Goal: Transaction & Acquisition: Purchase product/service

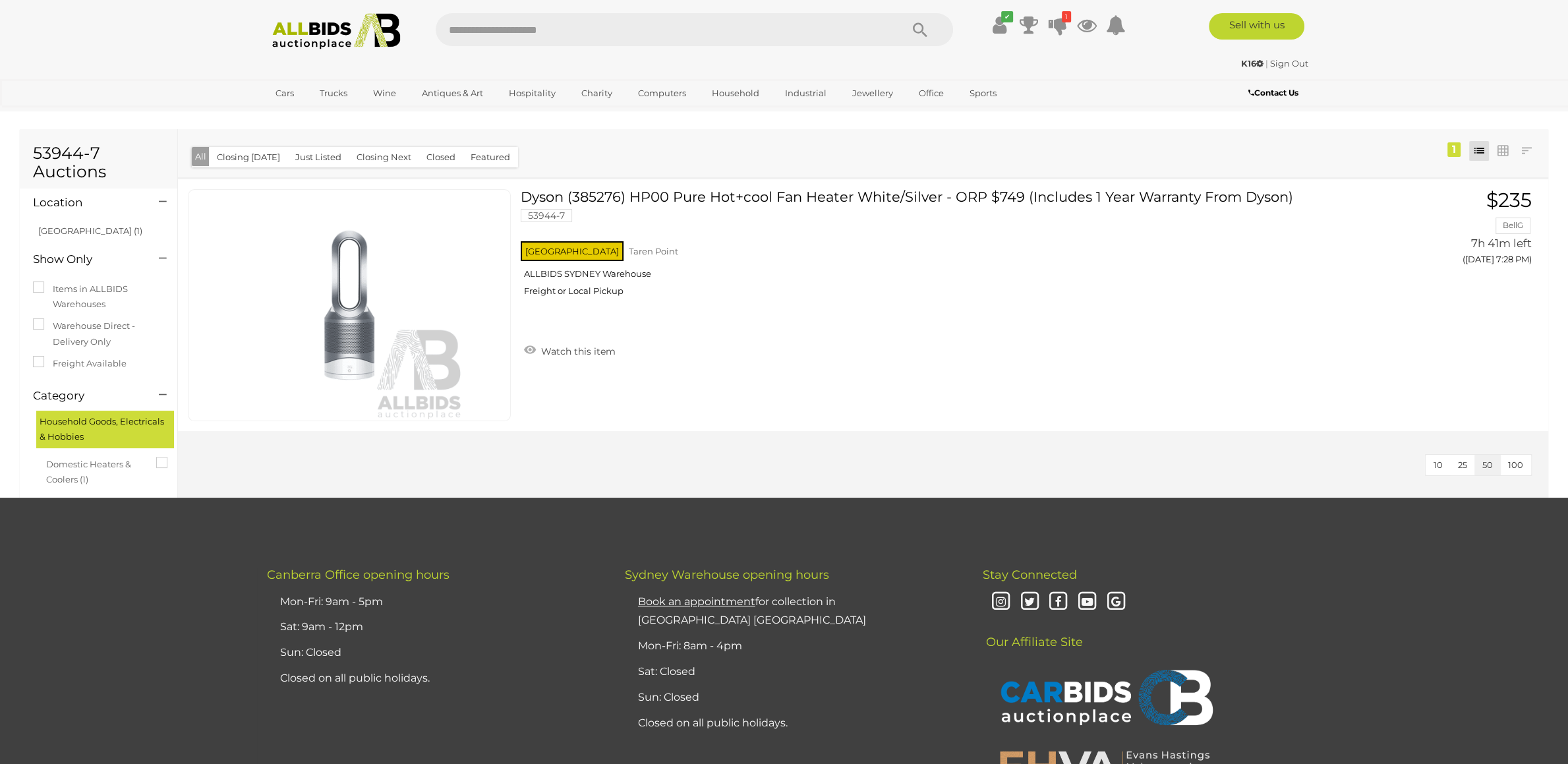
click at [347, 40] on img at bounding box center [337, 31] width 143 height 36
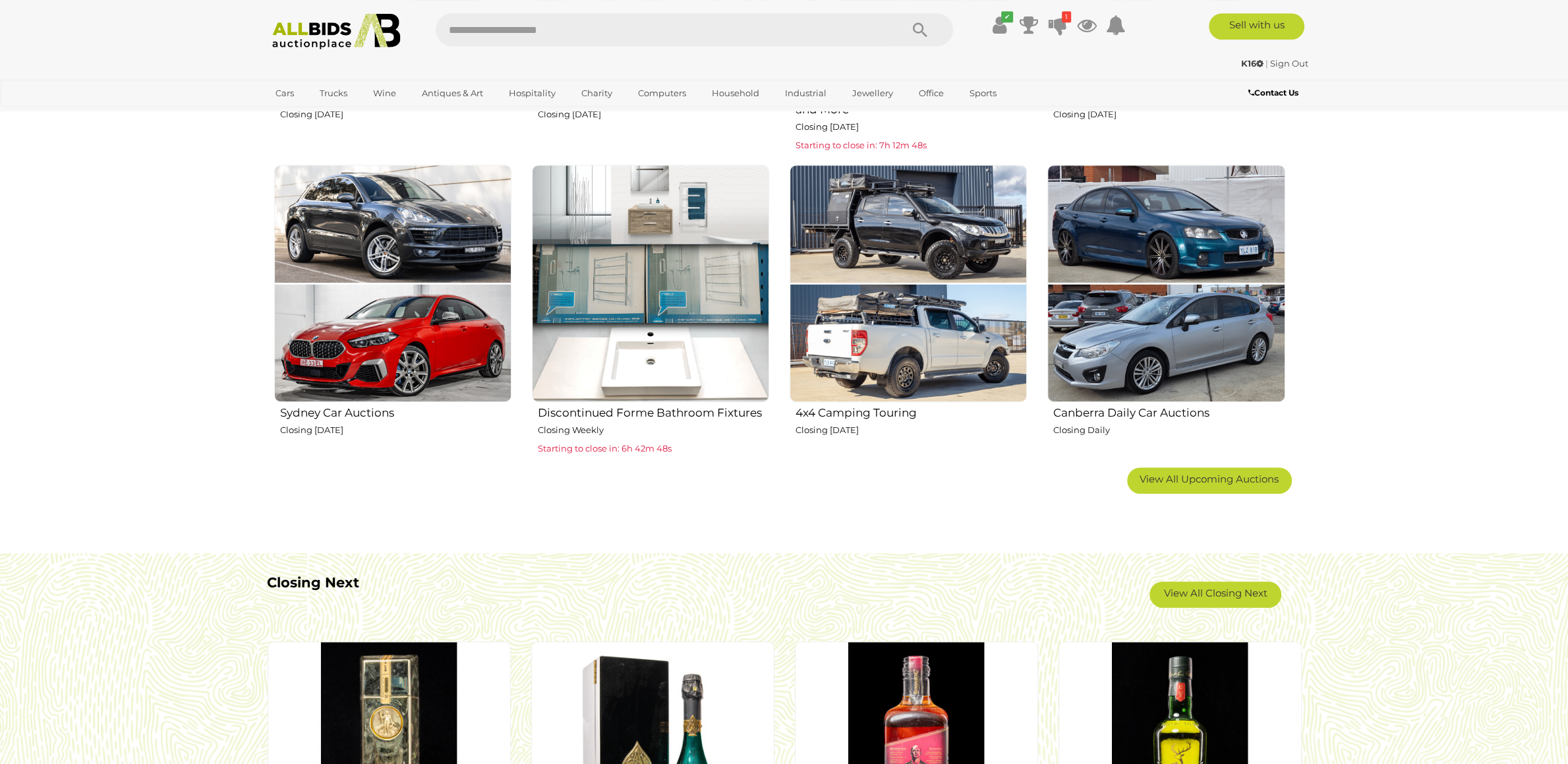
scroll to position [1107, 0]
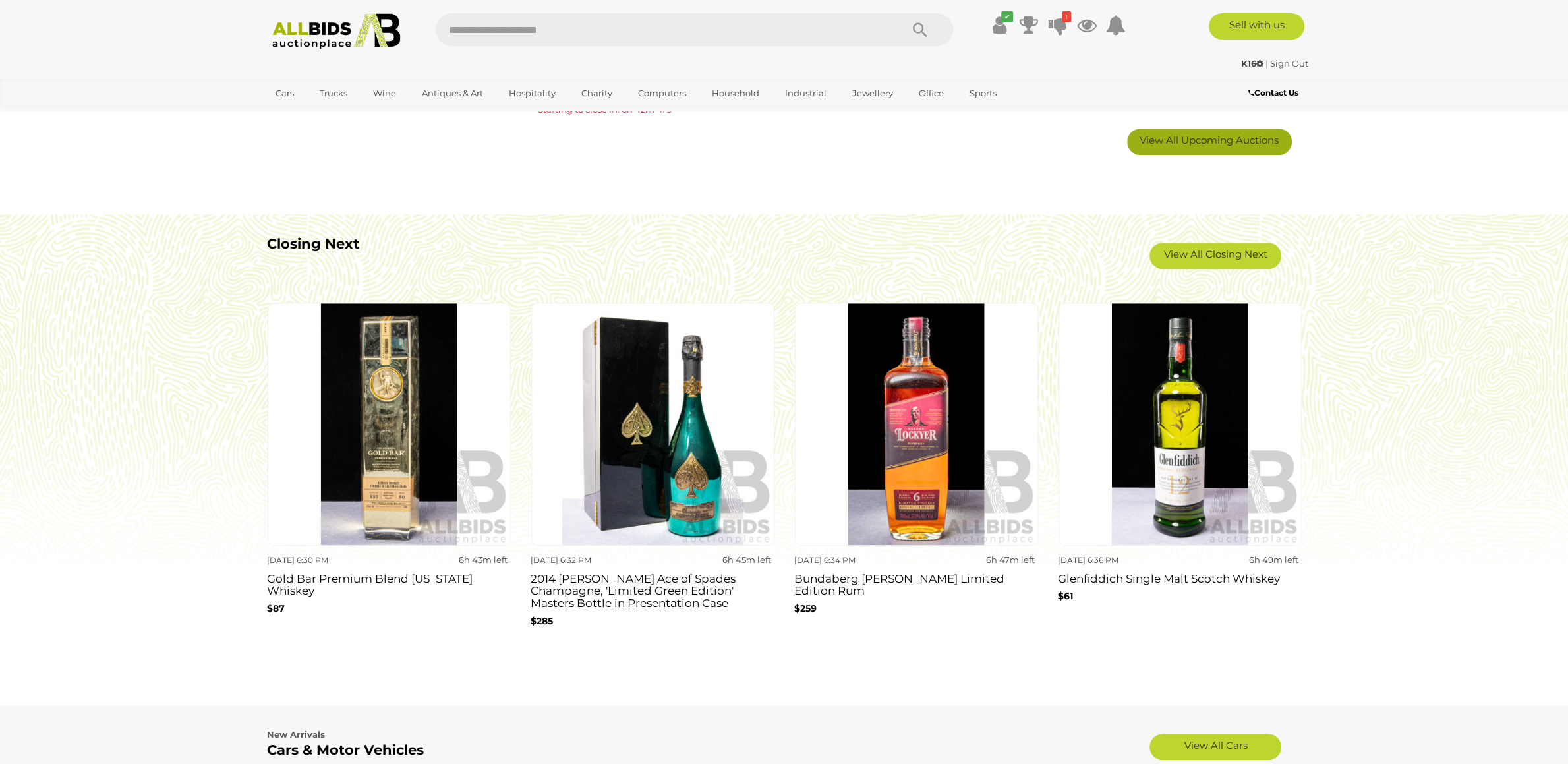
click at [1196, 142] on span "View All Upcoming Auctions" at bounding box center [1209, 140] width 139 height 13
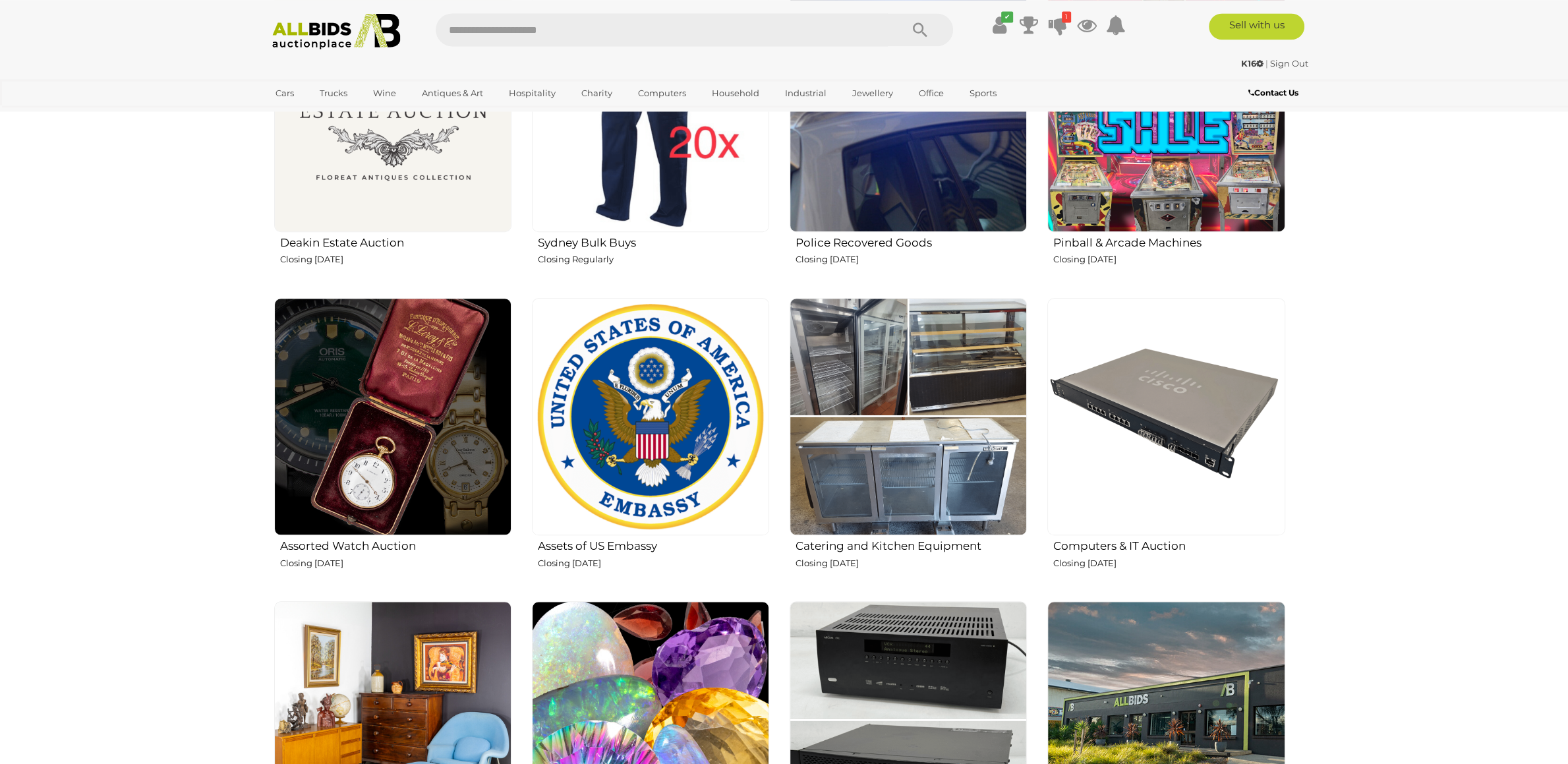
scroll to position [1246, 0]
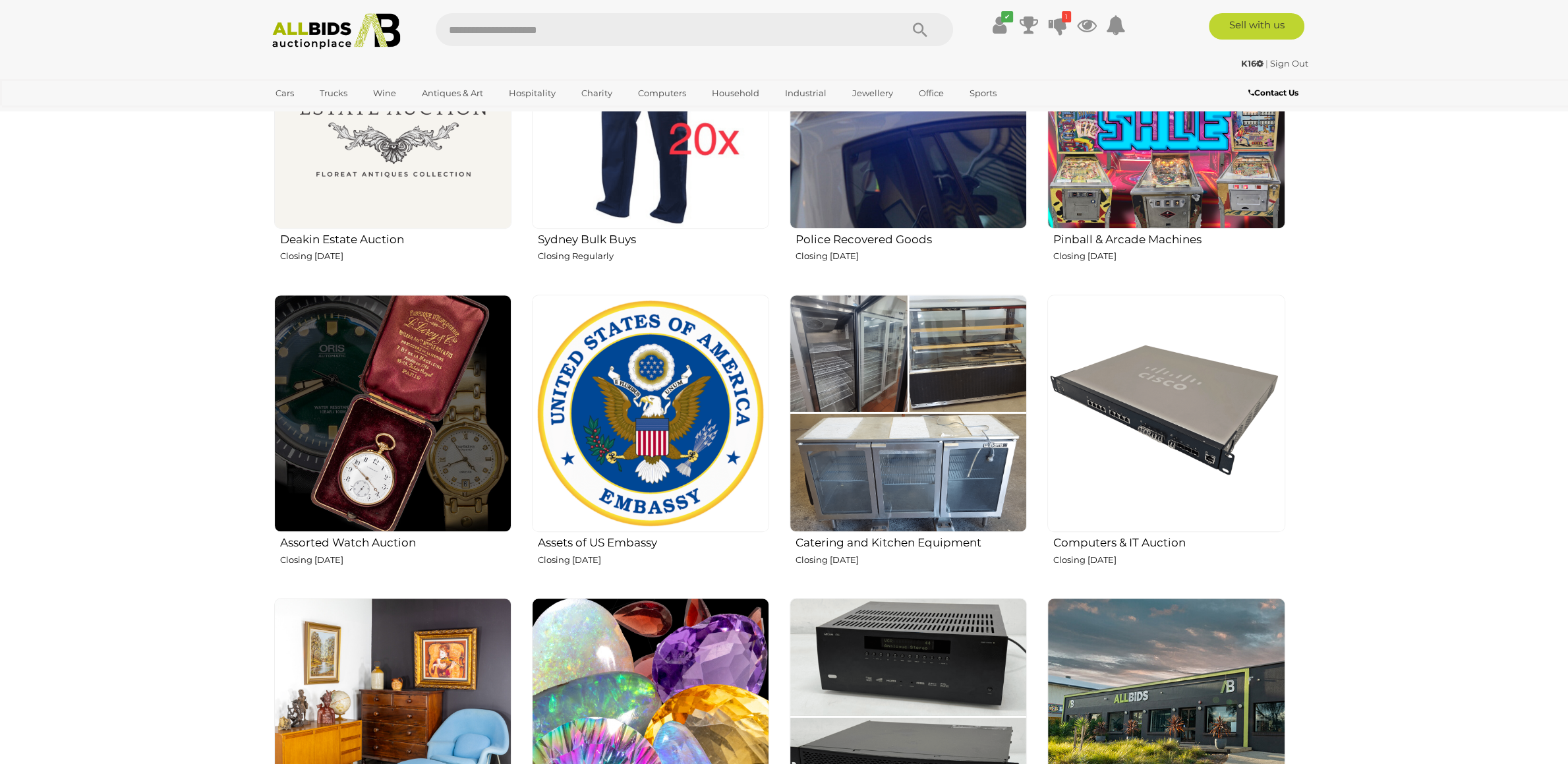
click at [1163, 170] on img at bounding box center [1166, 109] width 237 height 237
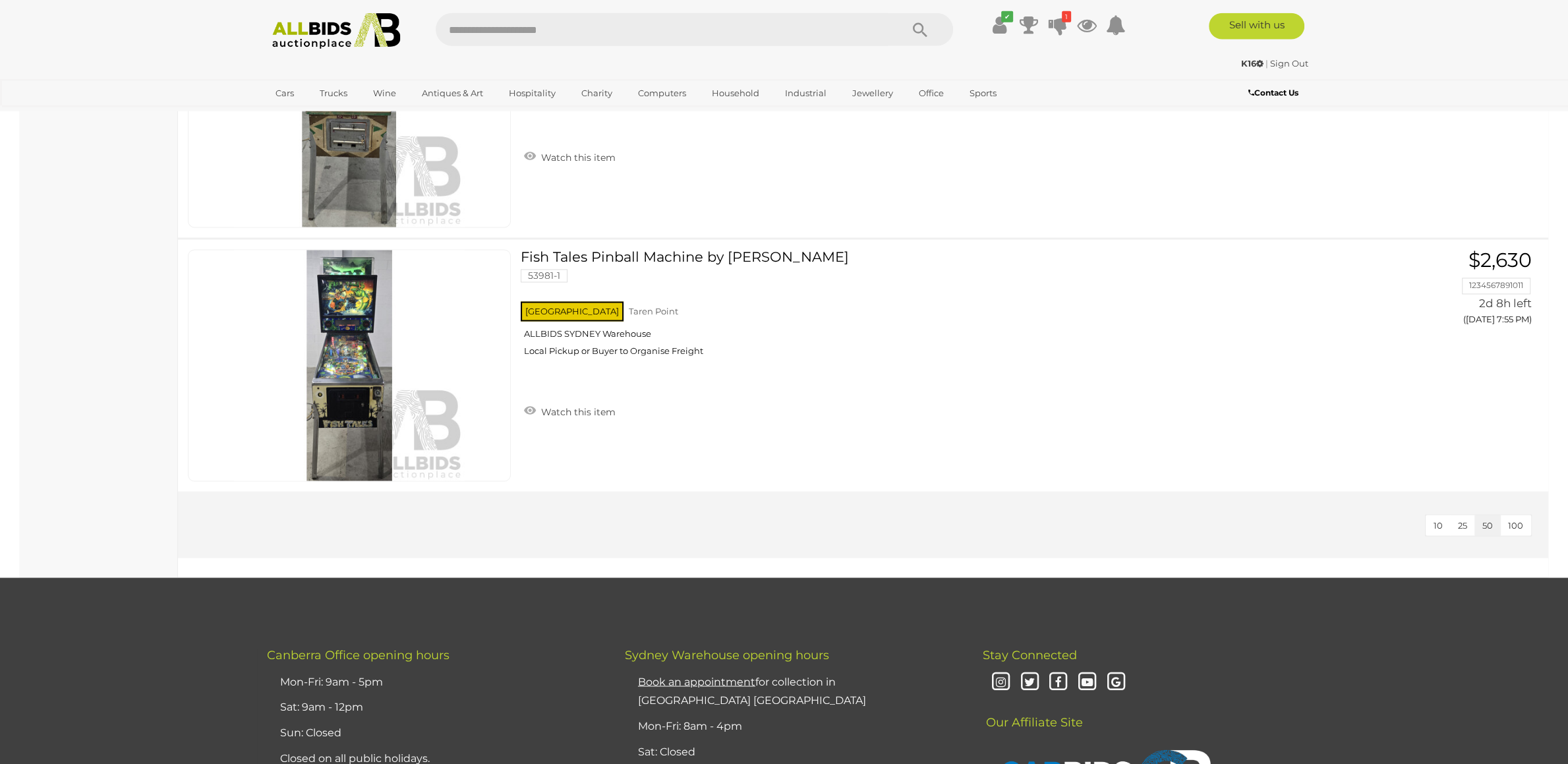
scroll to position [2906, 0]
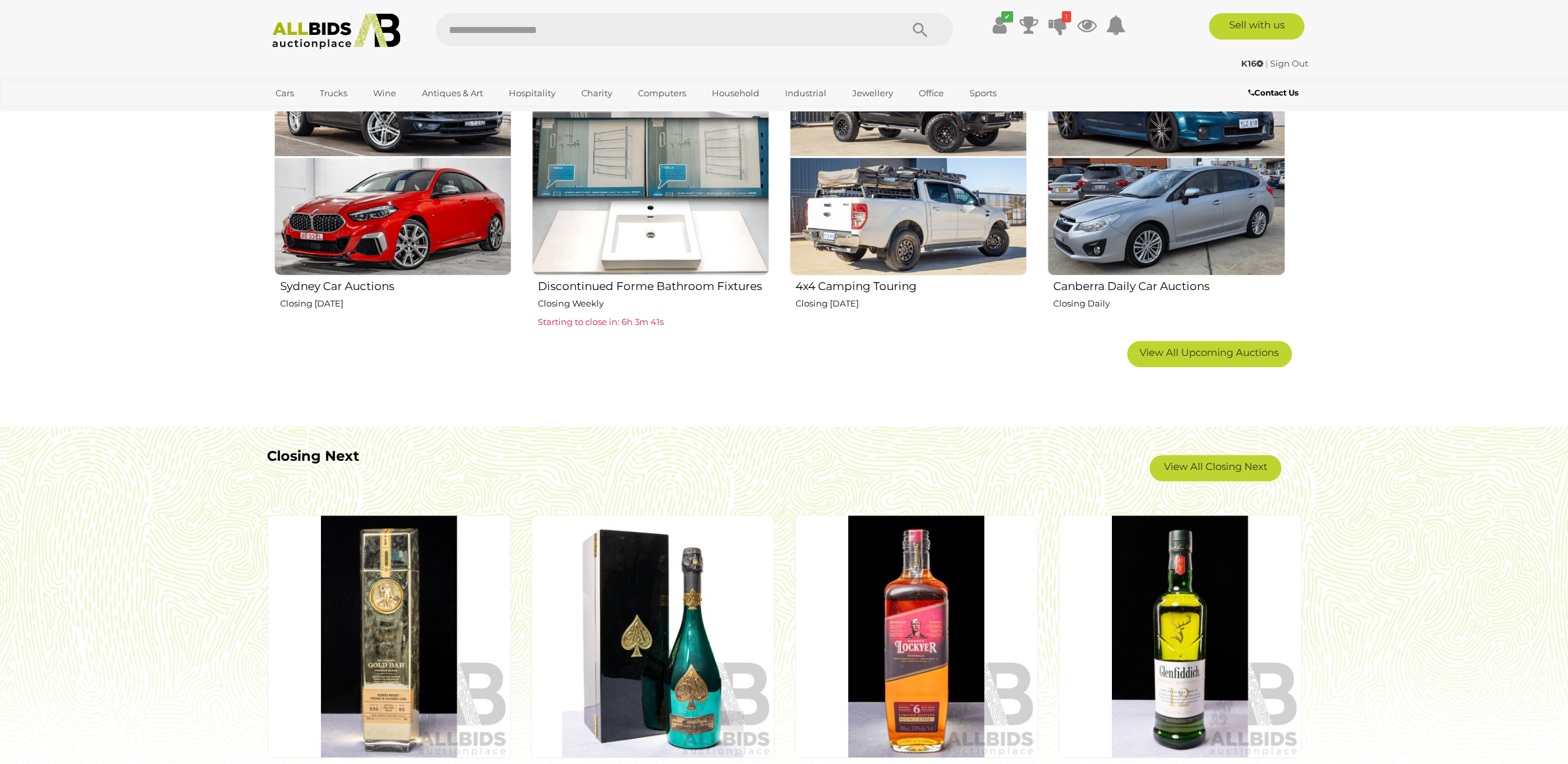
scroll to position [899, 0]
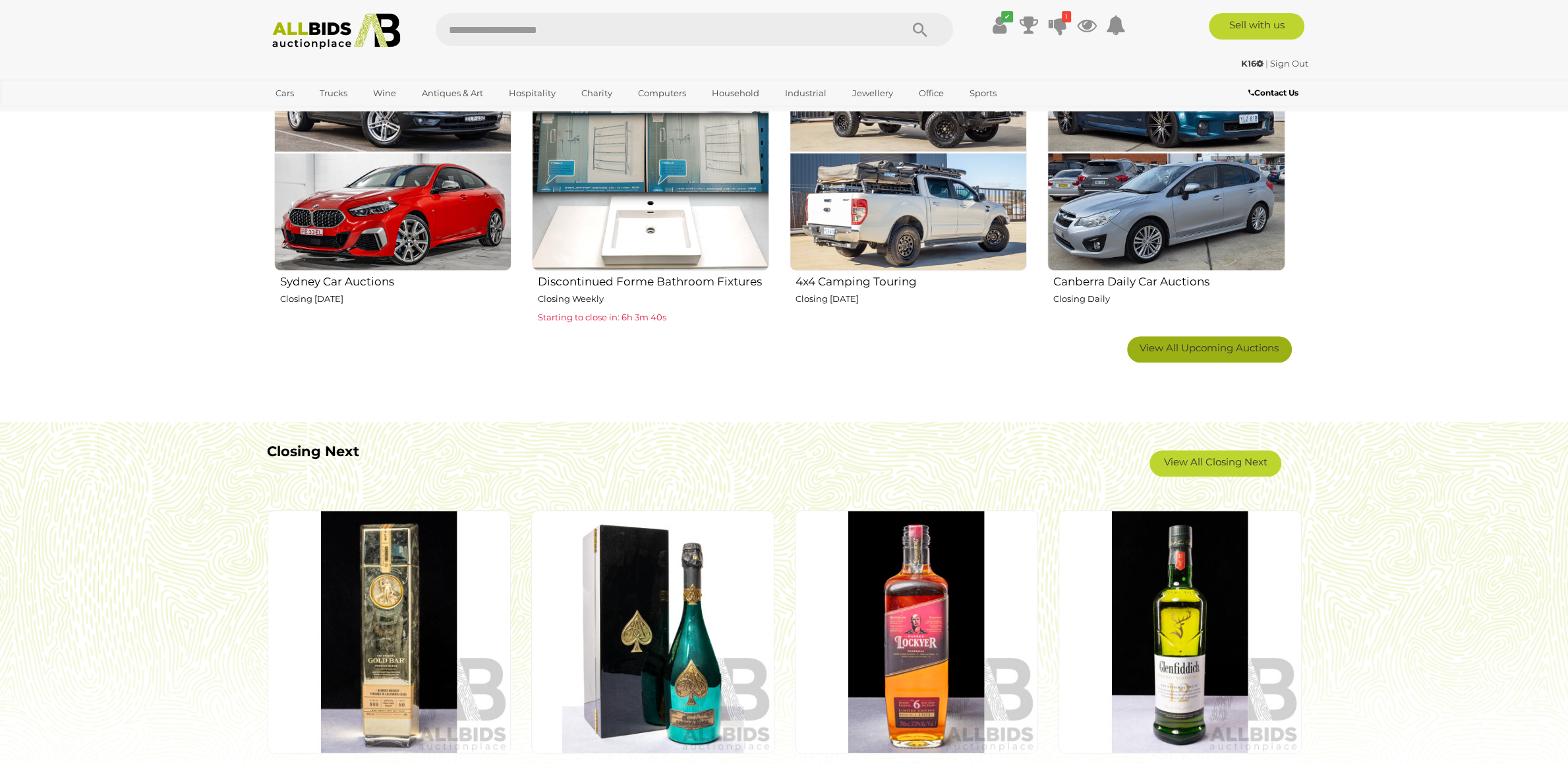
click at [1159, 350] on span "View All Upcoming Auctions" at bounding box center [1209, 348] width 139 height 13
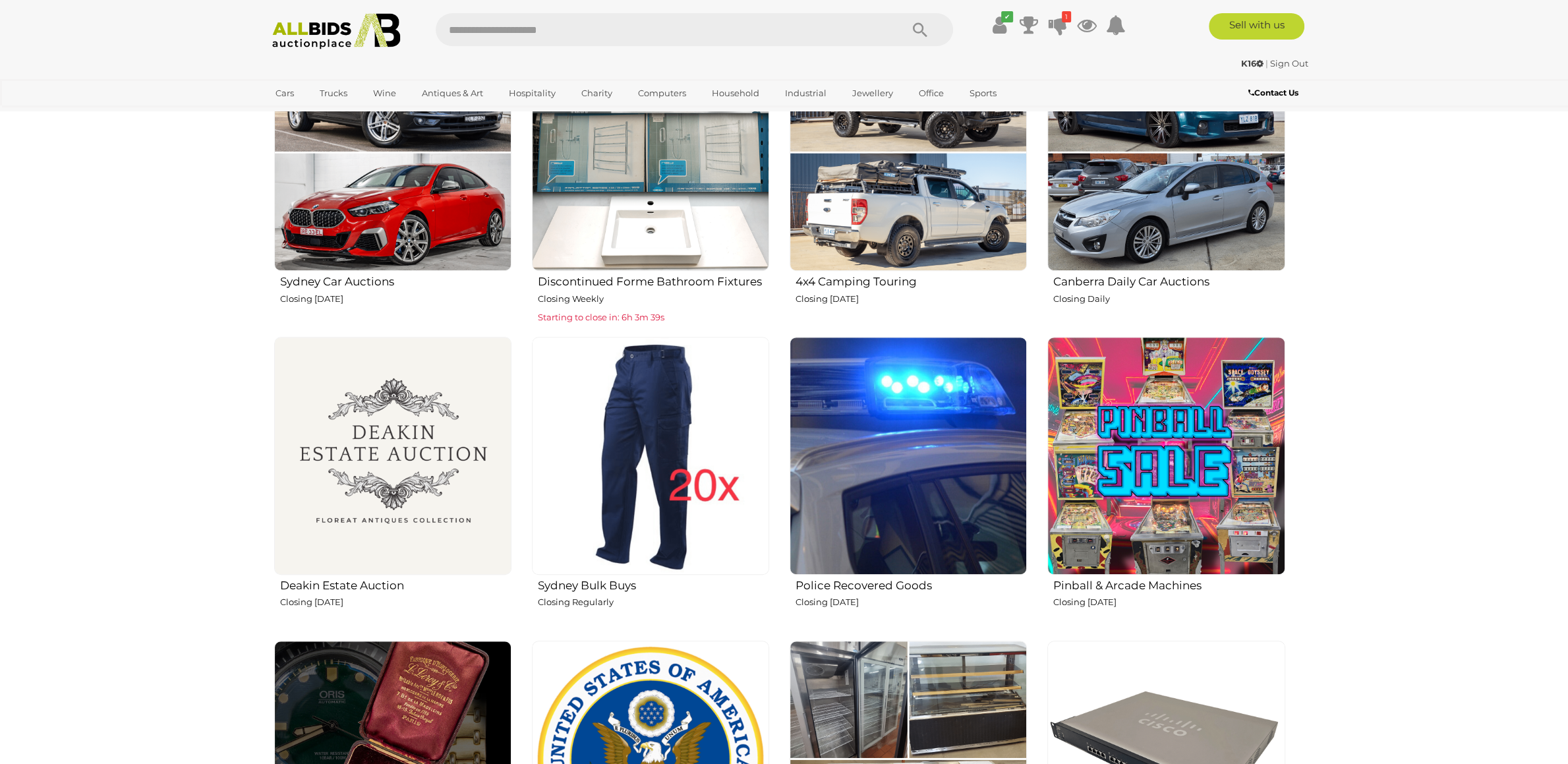
scroll to position [1246, 0]
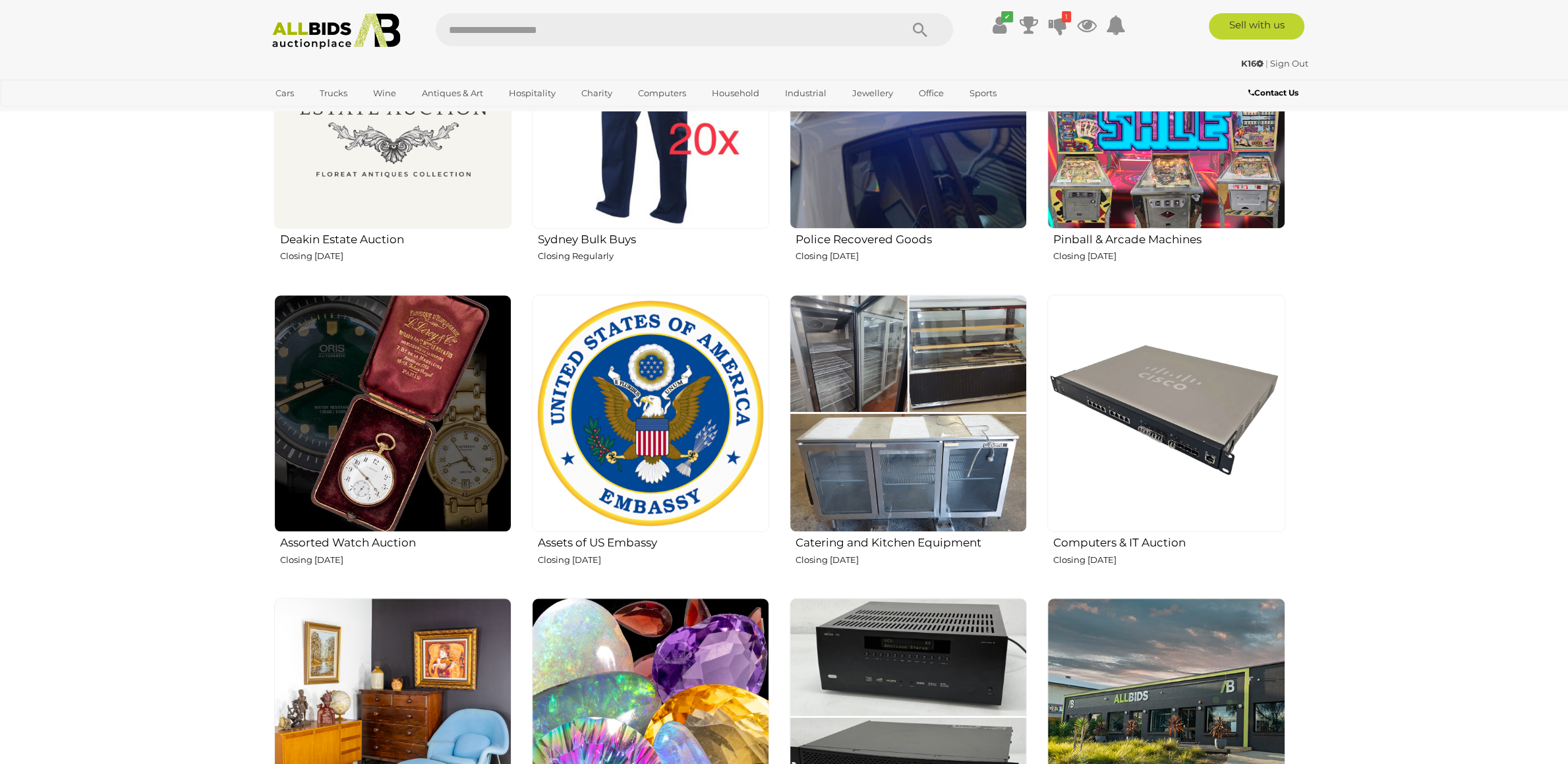
click at [1120, 188] on img at bounding box center [1166, 109] width 237 height 237
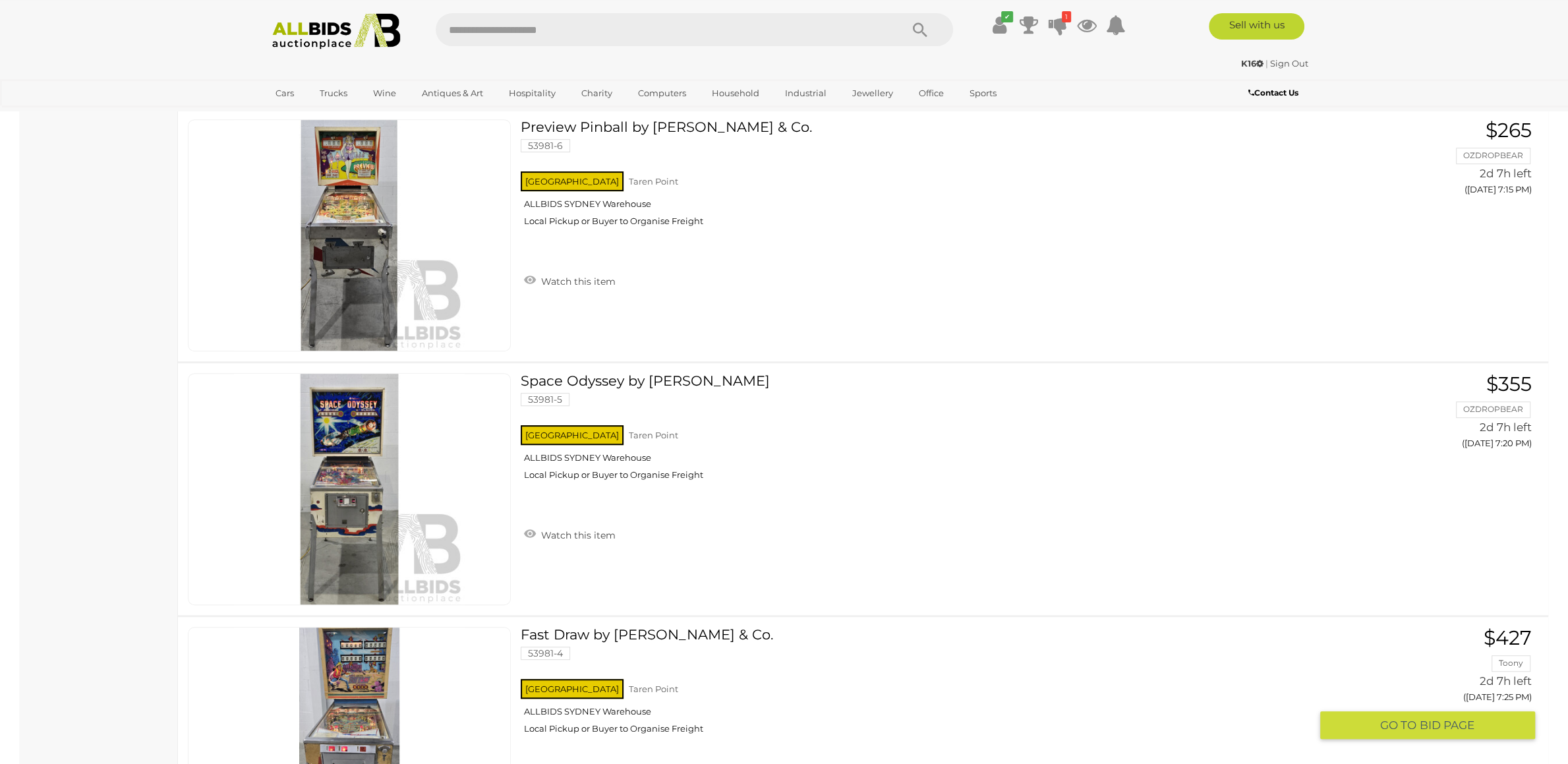
scroll to position [761, 0]
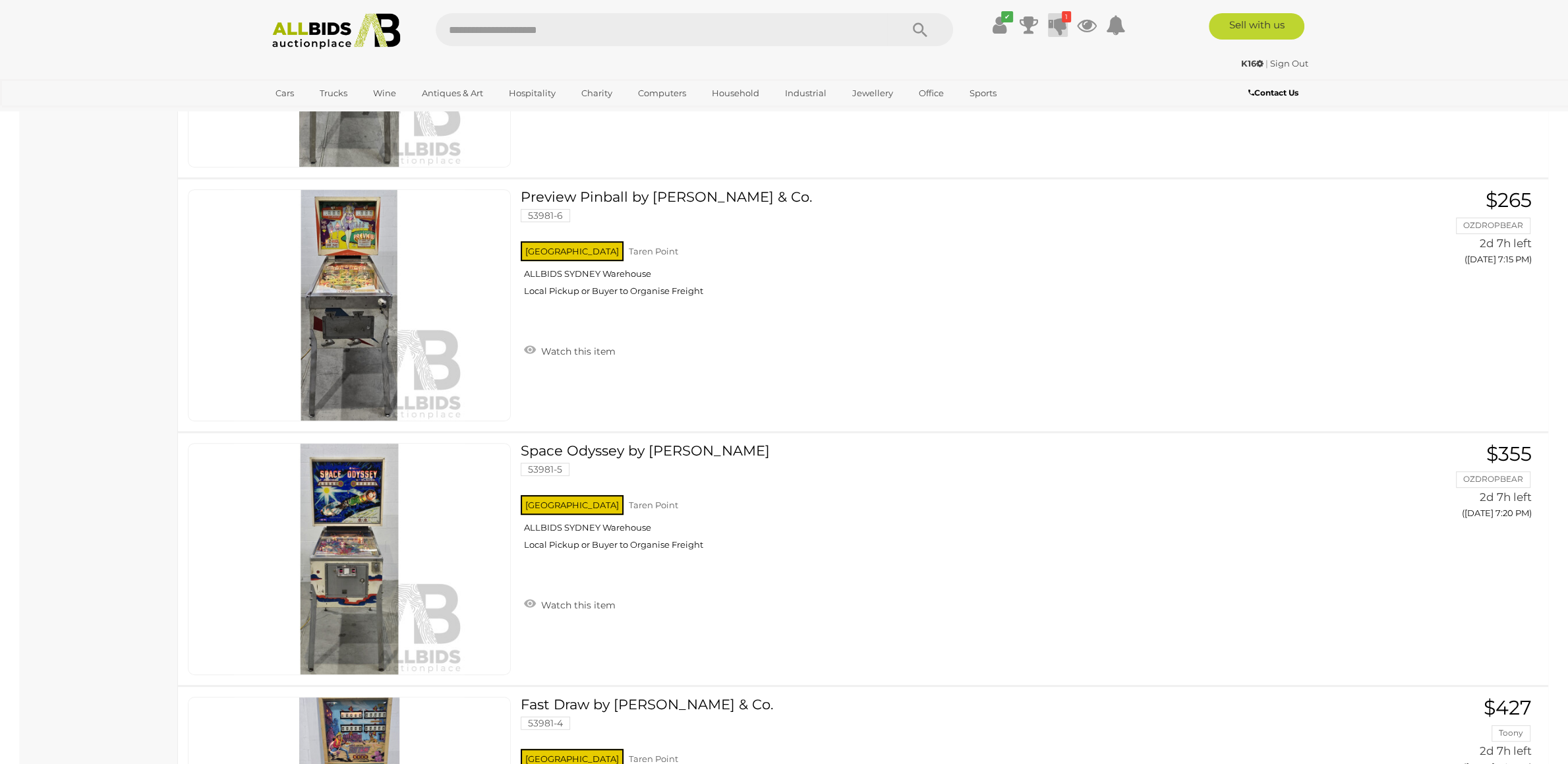
click at [1053, 17] on icon at bounding box center [1057, 25] width 19 height 24
click at [959, 89] on div "$41.00 Tomorrow 7:53 PM AMPUT Industry Electronic Scale 457" at bounding box center [986, 91] width 157 height 30
